Goal: Browse casually: Explore the website without a specific task or goal

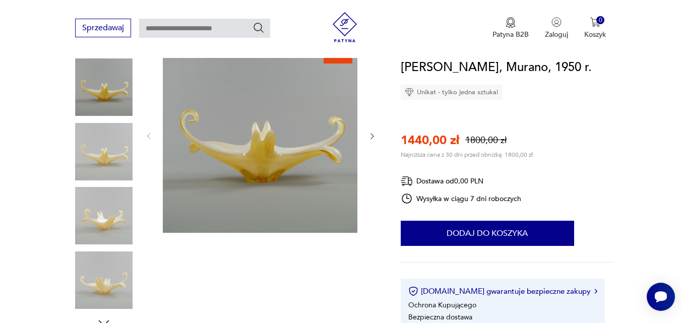
scroll to position [216, 0]
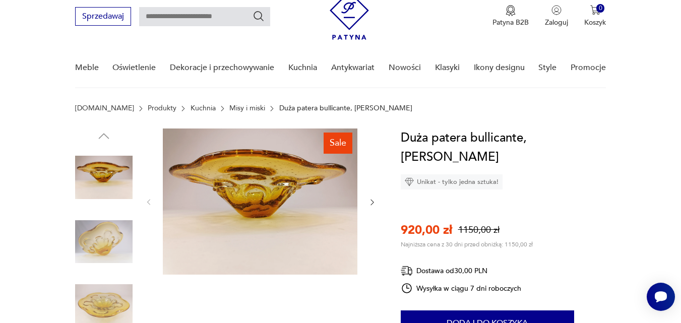
scroll to position [31, 0]
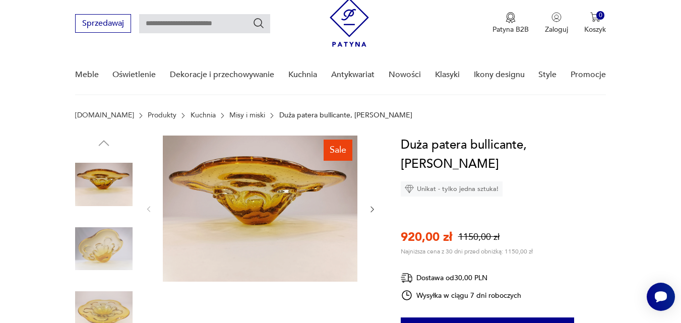
click at [368, 210] on icon "button" at bounding box center [372, 209] width 9 height 9
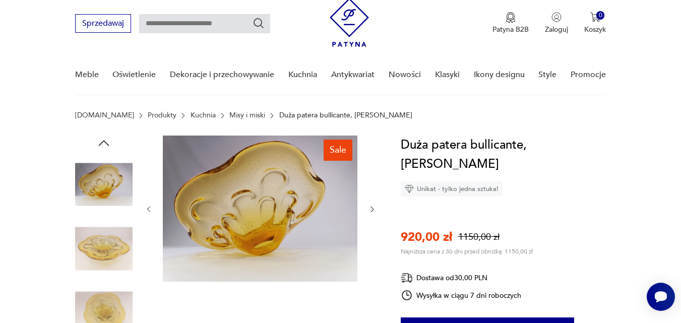
click at [370, 208] on icon "button" at bounding box center [372, 209] width 9 height 9
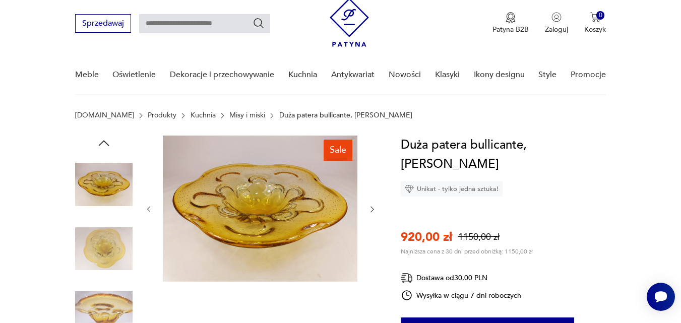
click at [370, 208] on icon "button" at bounding box center [372, 209] width 9 height 9
